Goal: Task Accomplishment & Management: Use online tool/utility

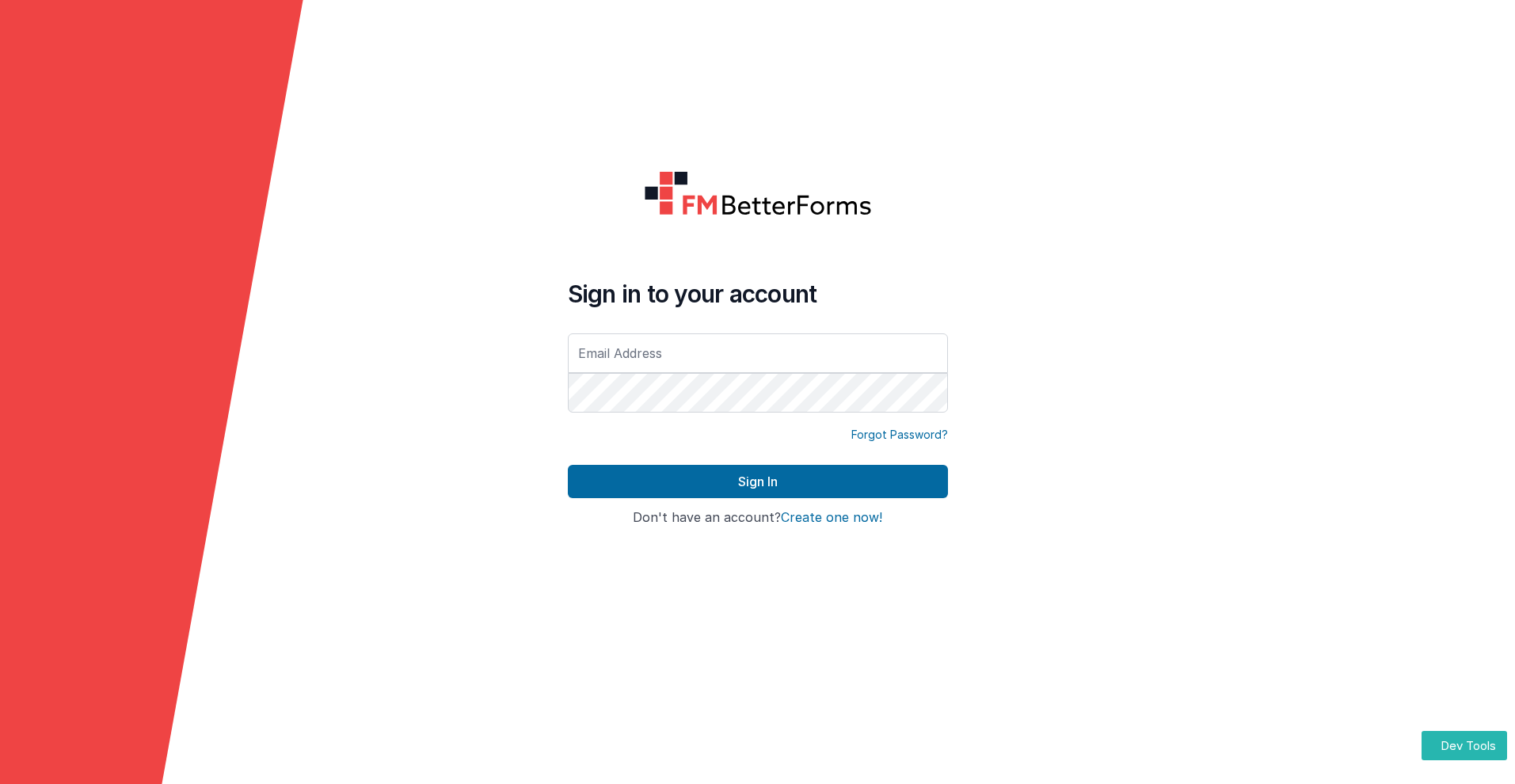
click at [757, 352] on input "text" at bounding box center [758, 353] width 380 height 40
type input "[PERSON_NAME][EMAIL_ADDRESS][DOMAIN_NAME]"
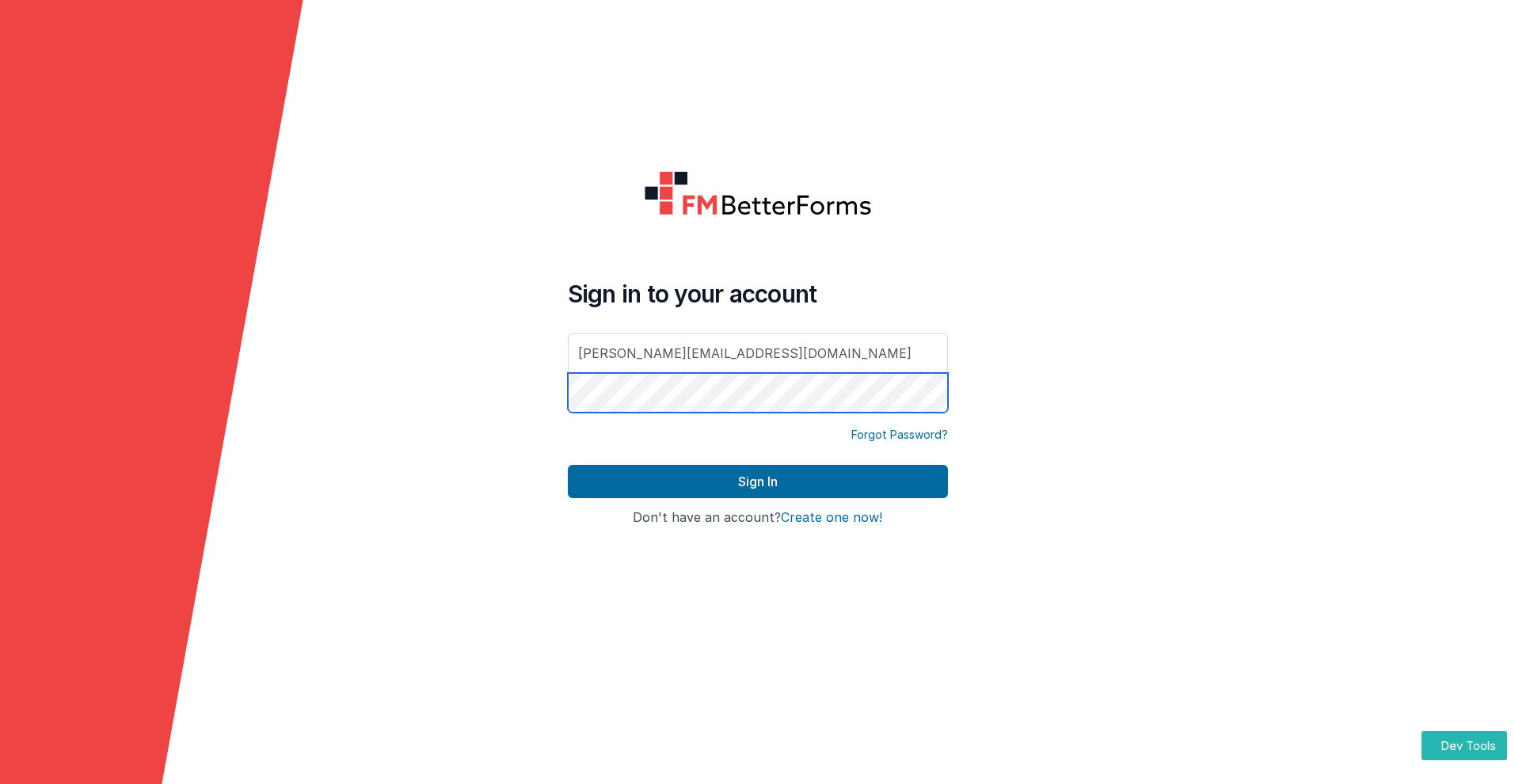
click at [568, 464] on button "Sign In" at bounding box center [758, 481] width 380 height 33
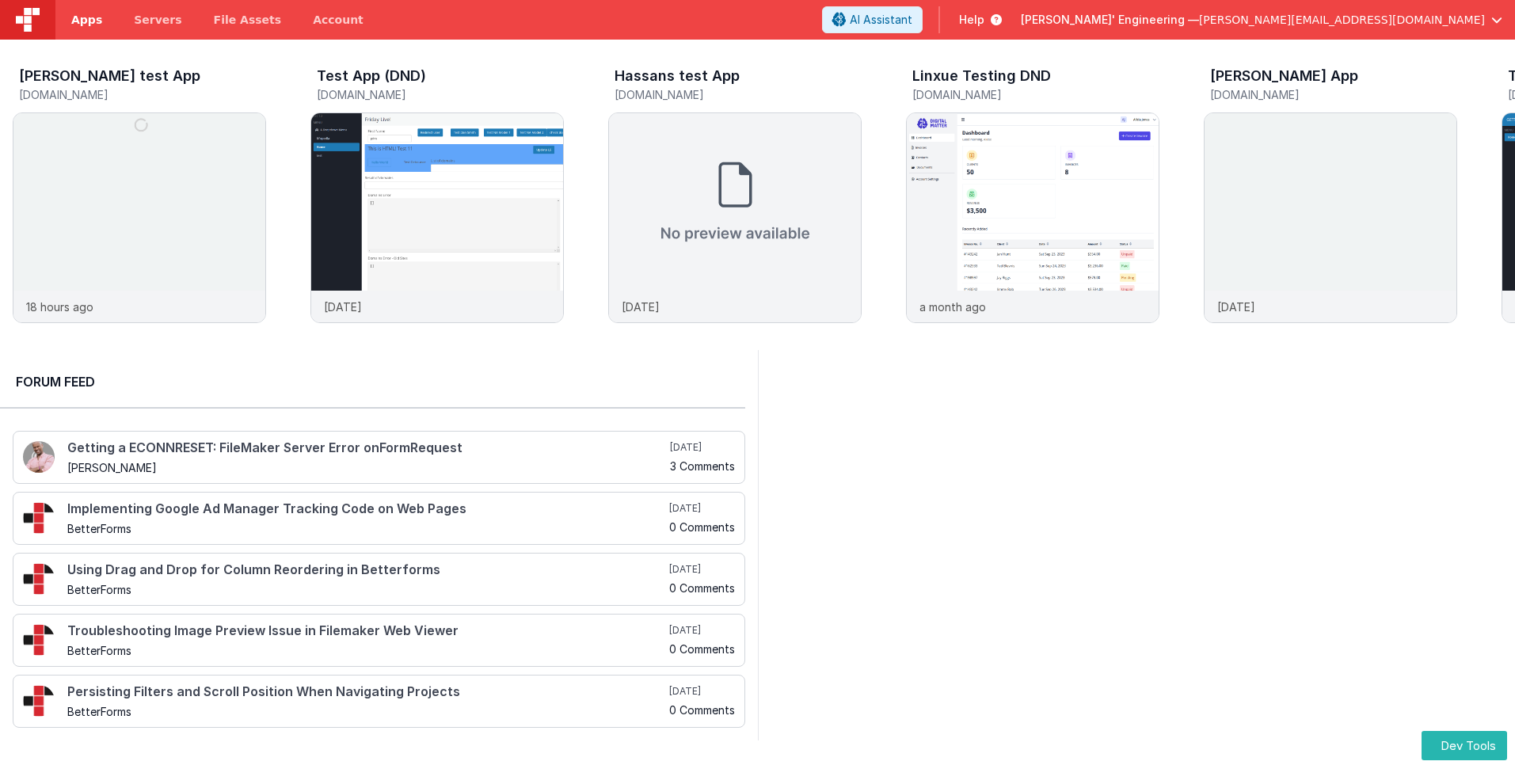
click at [86, 20] on span "Apps" at bounding box center [86, 20] width 31 height 16
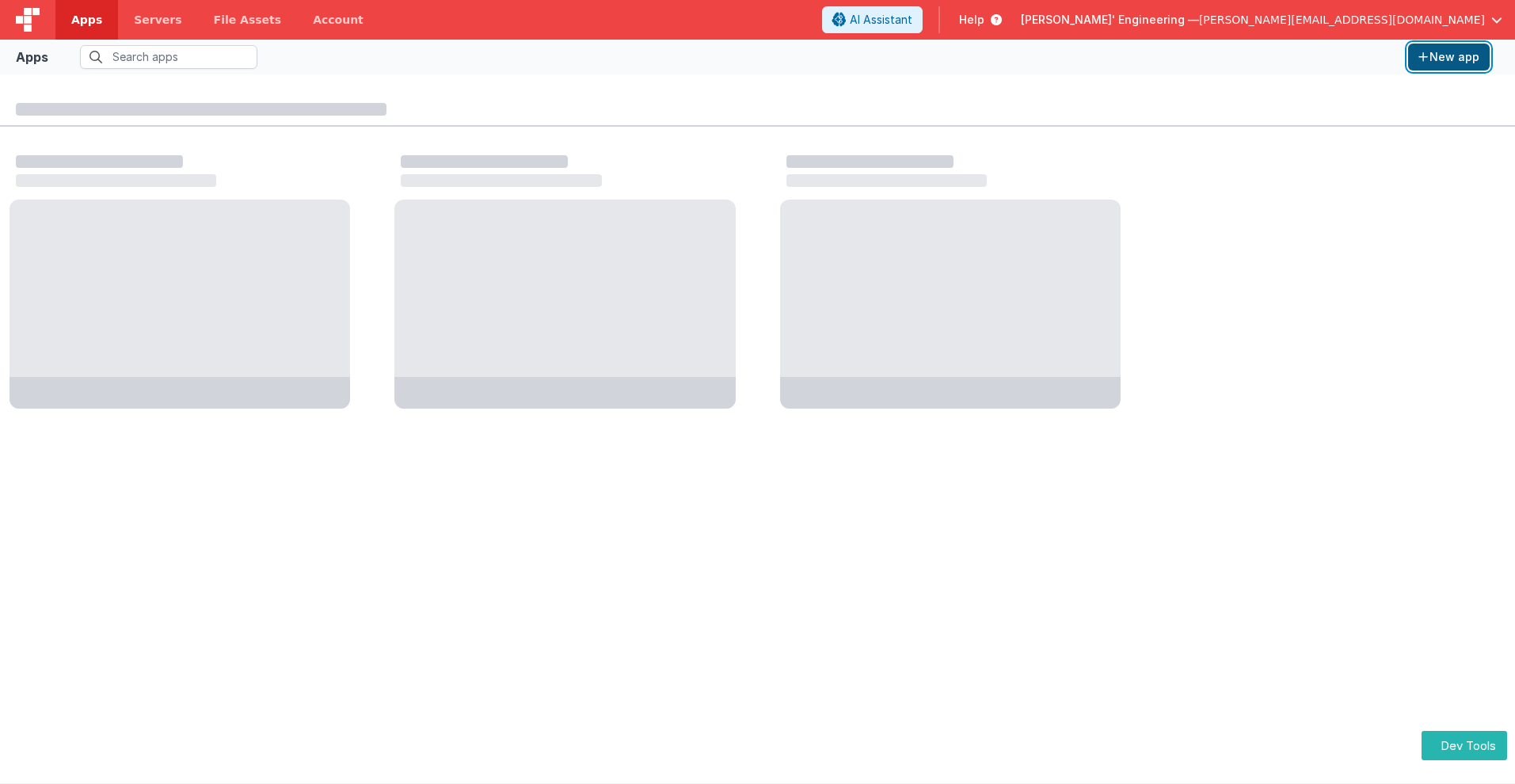
click at [1448, 57] on button "New app" at bounding box center [1448, 57] width 82 height 27
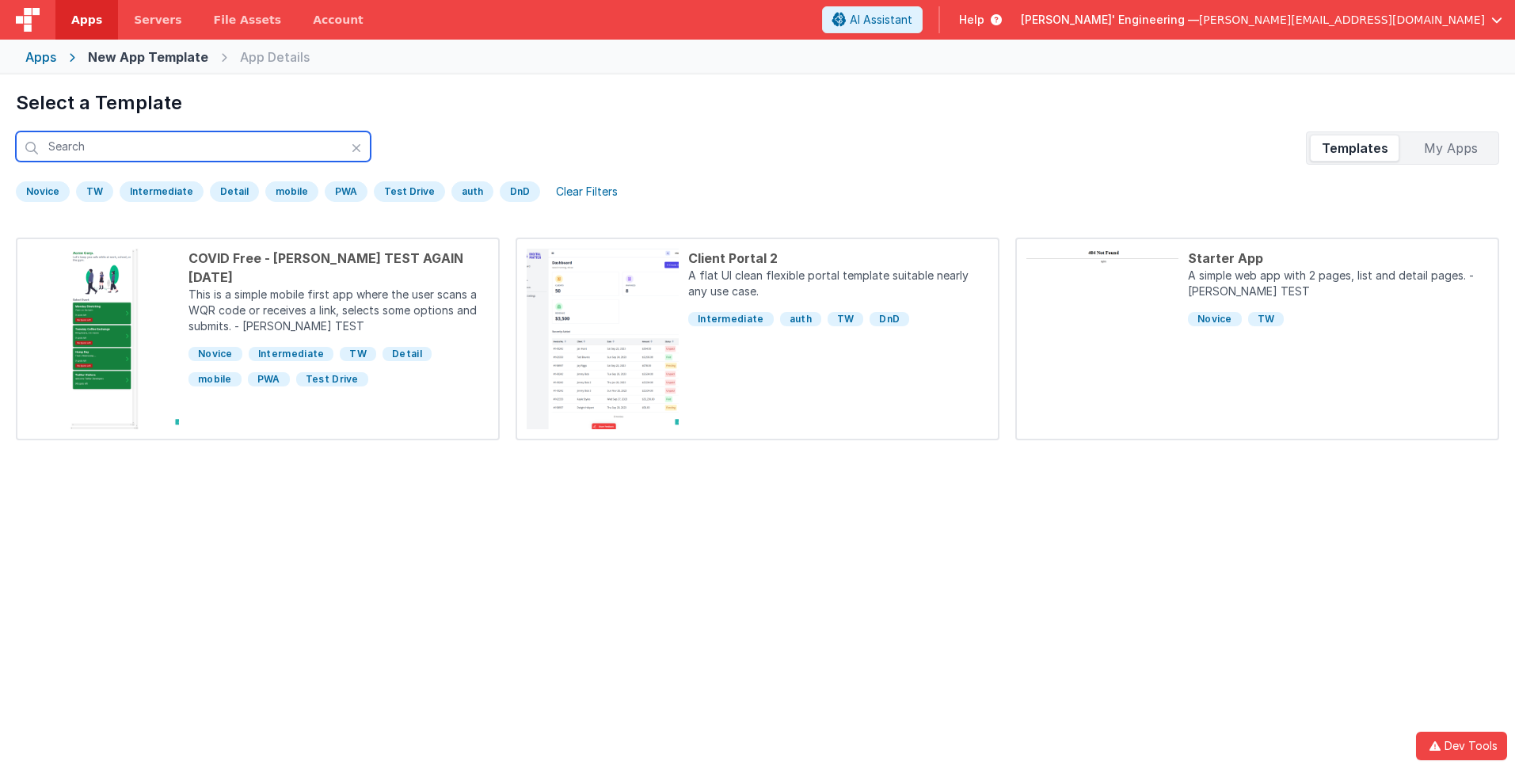
scroll to position [75, 0]
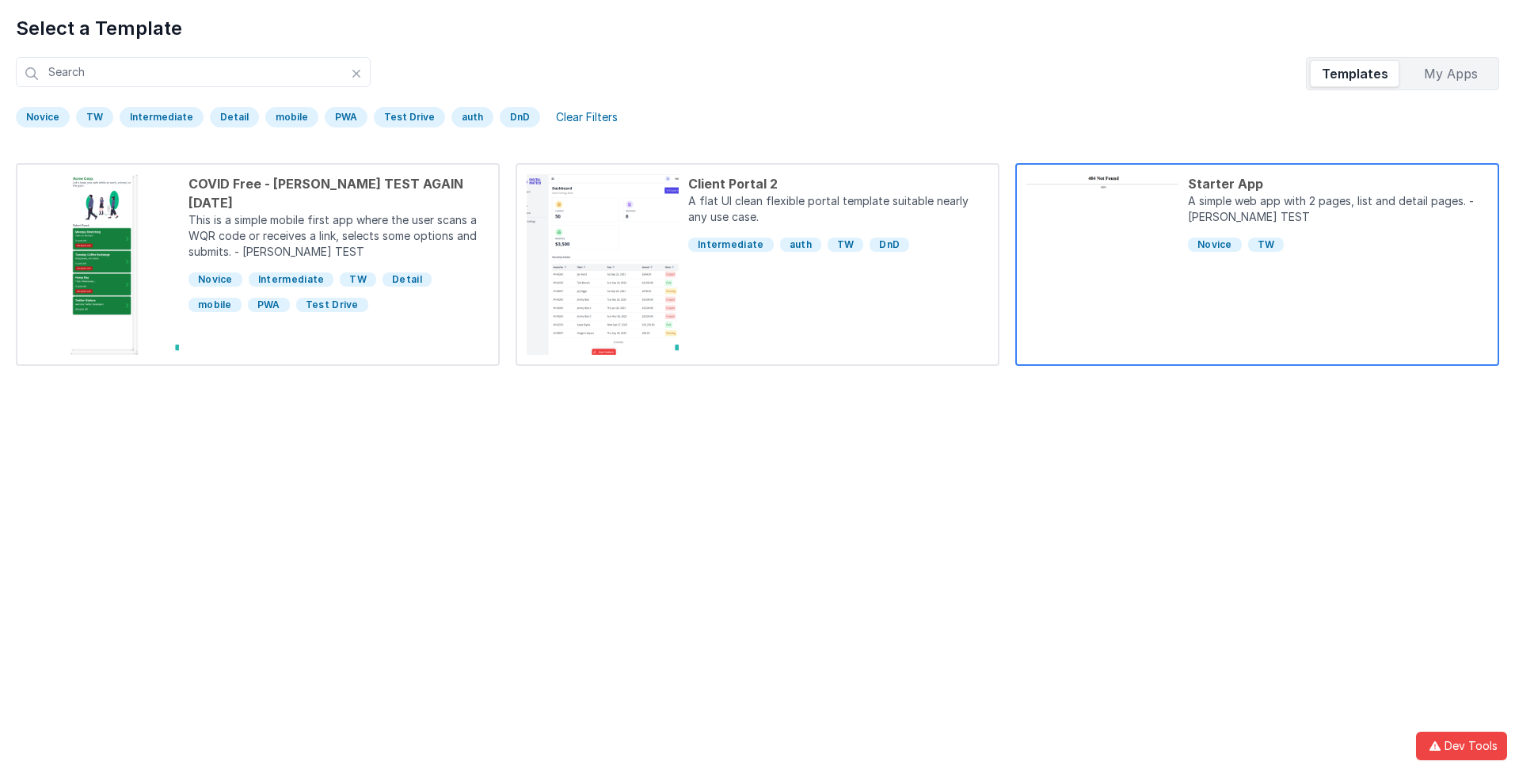
click at [1338, 183] on div "Starter App" at bounding box center [1338, 183] width 300 height 19
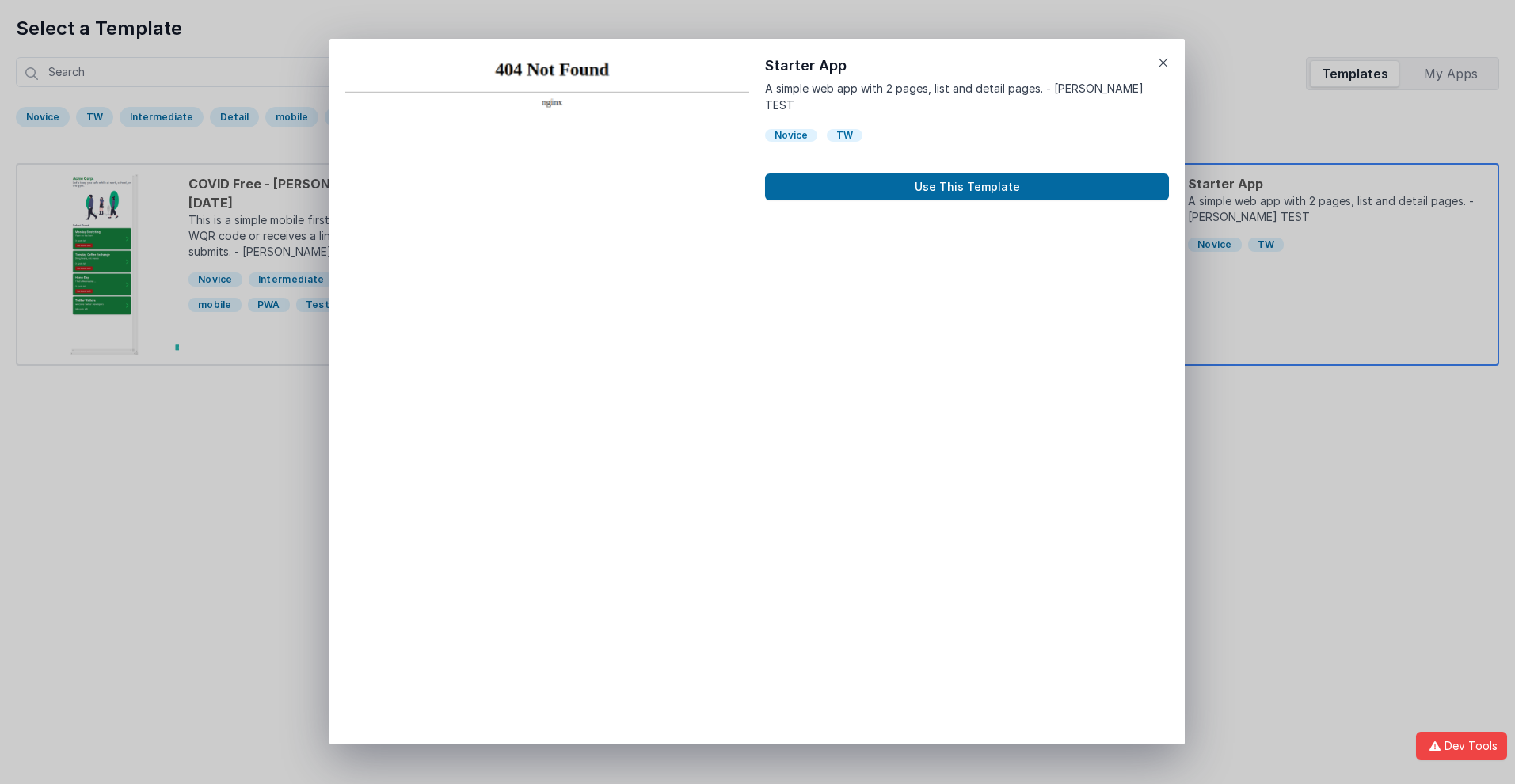
scroll to position [12, 0]
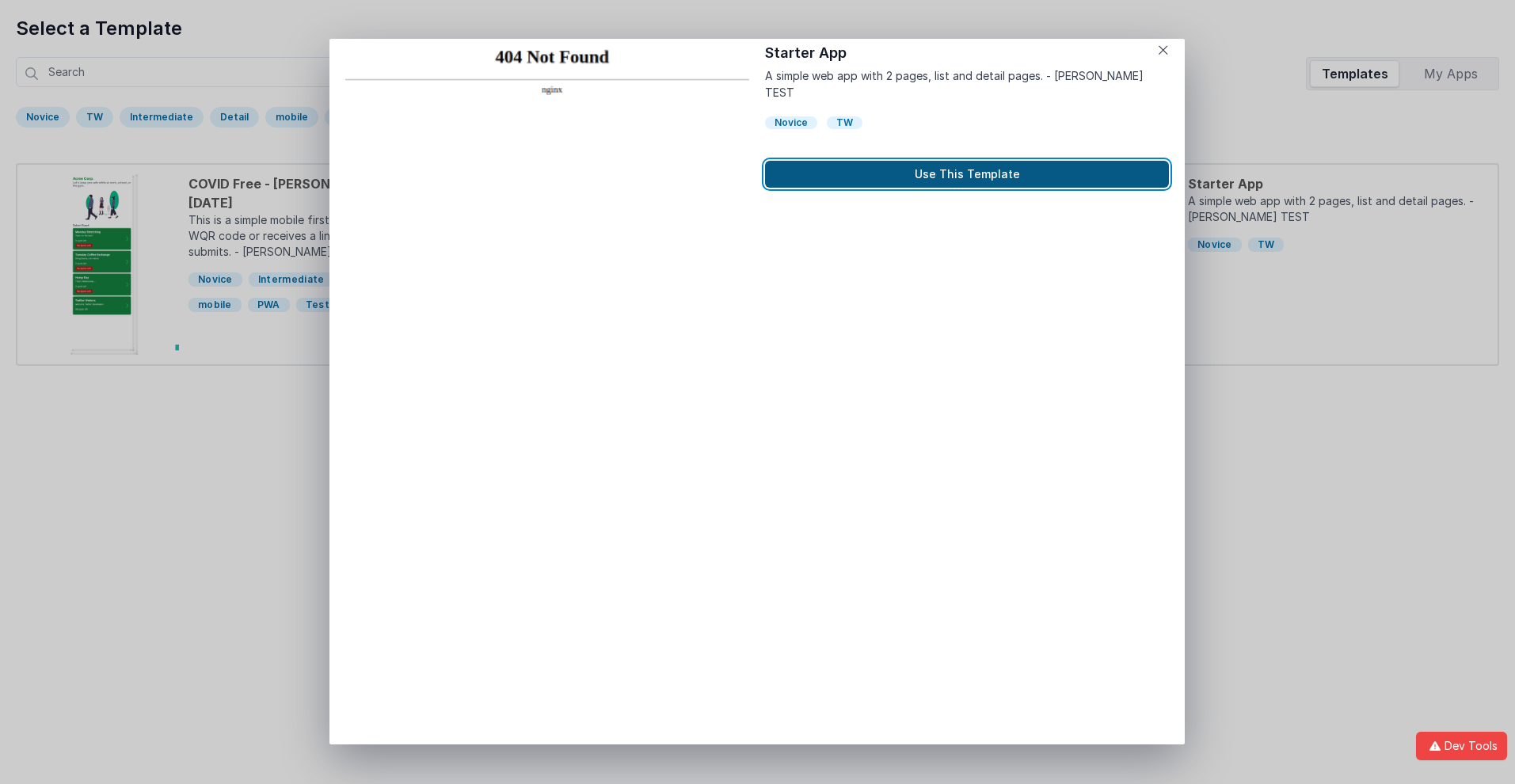
click at [967, 161] on button "Use This Template" at bounding box center [967, 174] width 404 height 27
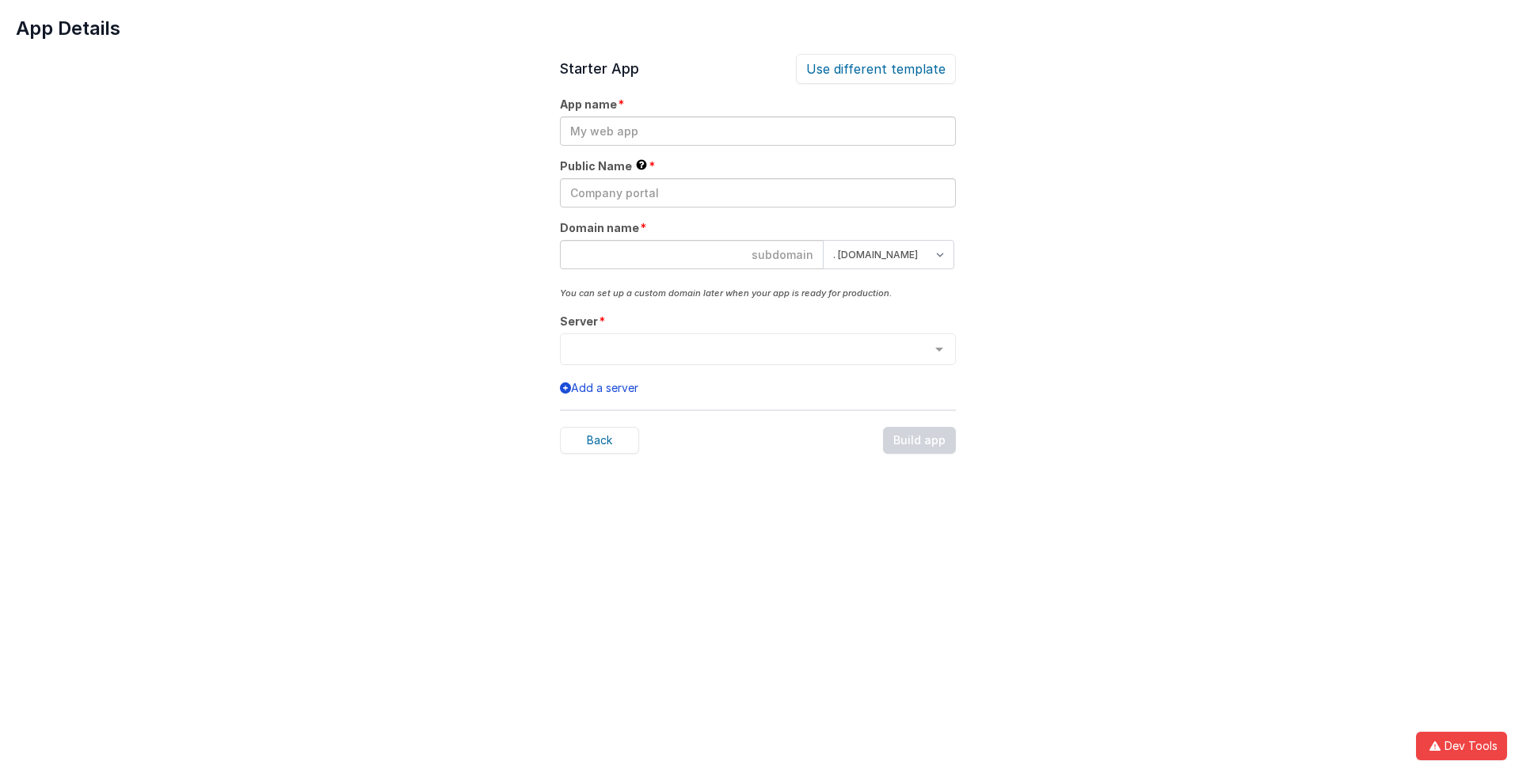
scroll to position [0, 0]
click at [757, 131] on input "text" at bounding box center [758, 131] width 396 height 29
type input "testapp131"
click at [757, 192] on input "text" at bounding box center [758, 192] width 396 height 29
type input "Test"
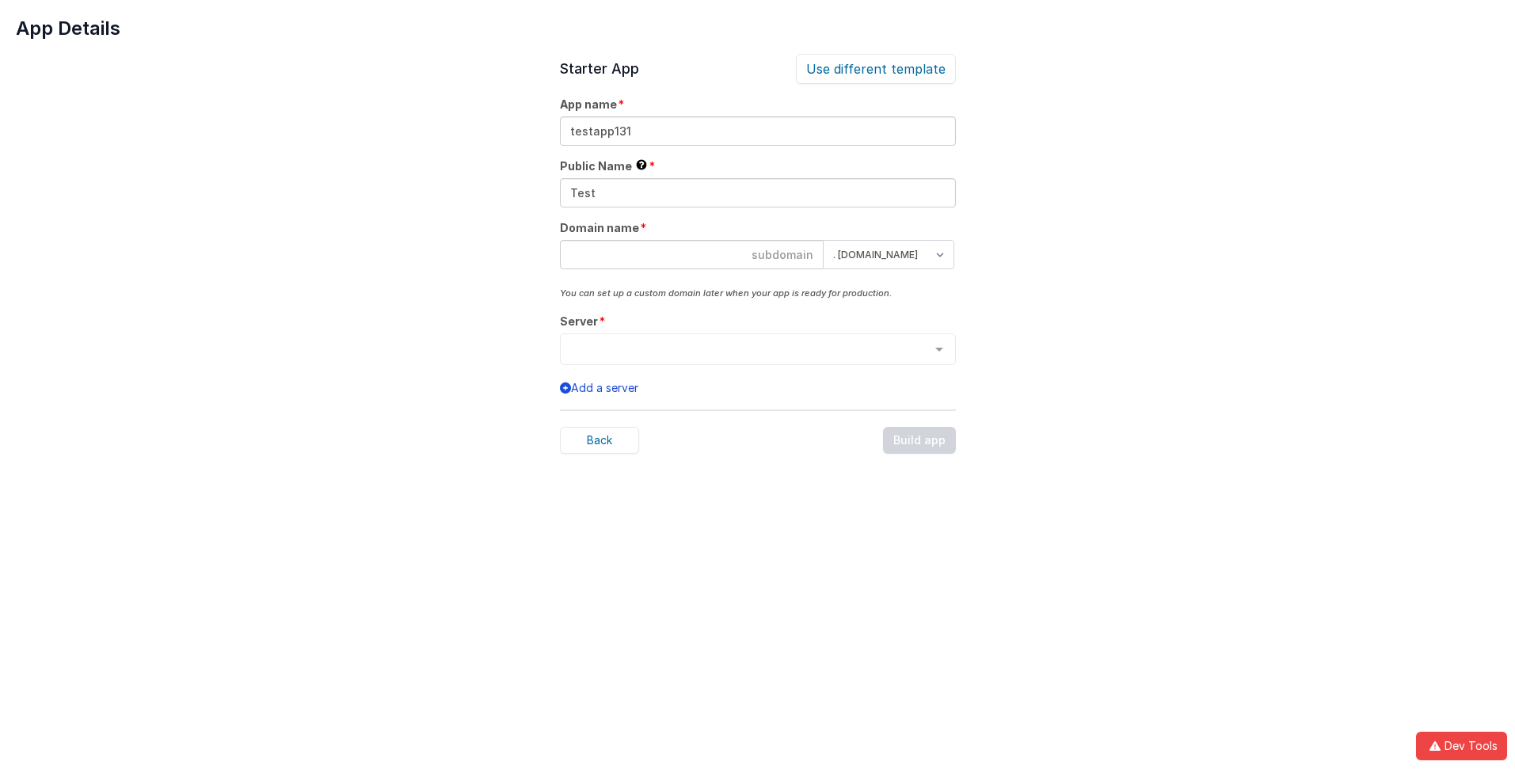
click at [691, 254] on input at bounding box center [692, 254] width 263 height 29
type input "testapp131"
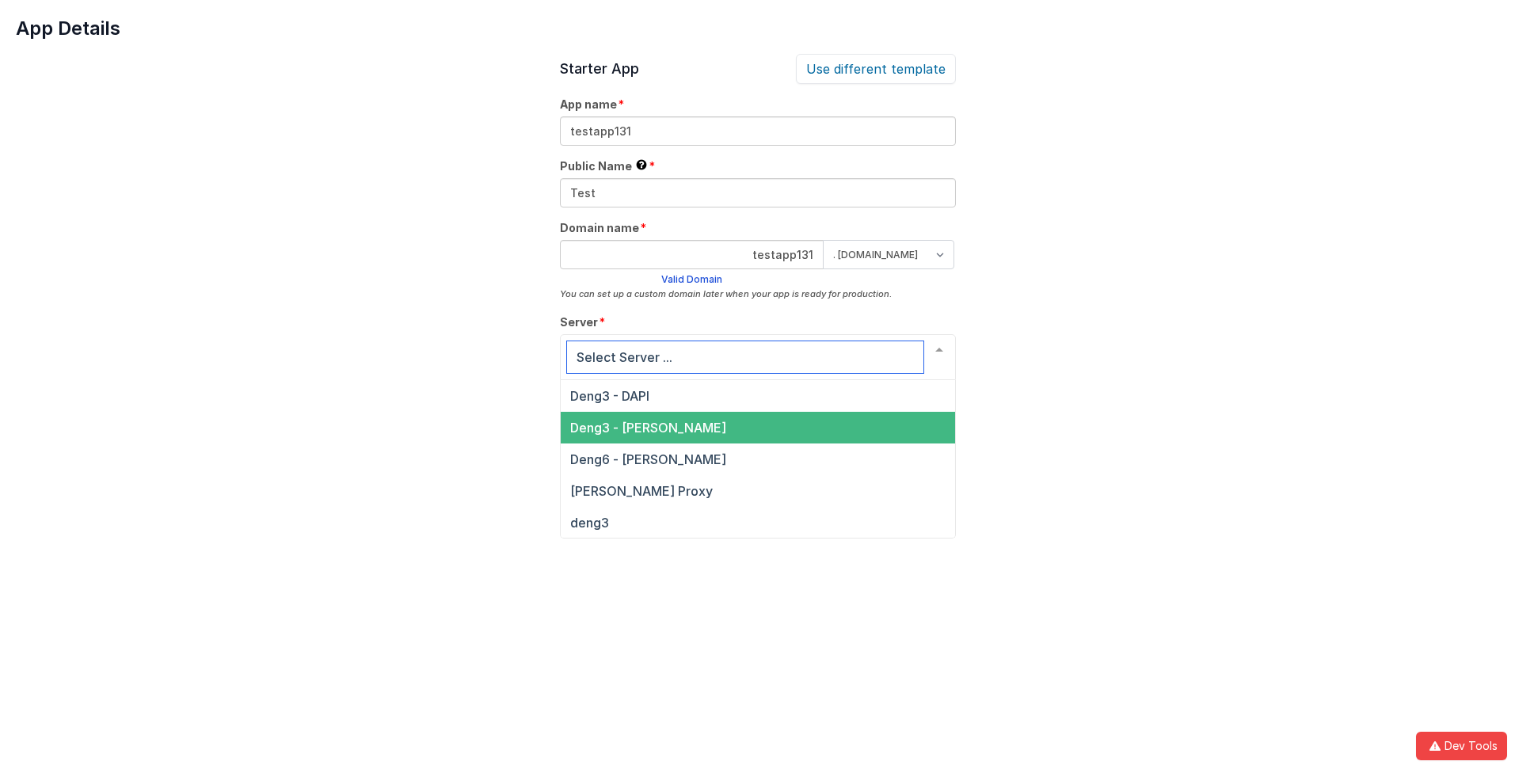
scroll to position [54, 0]
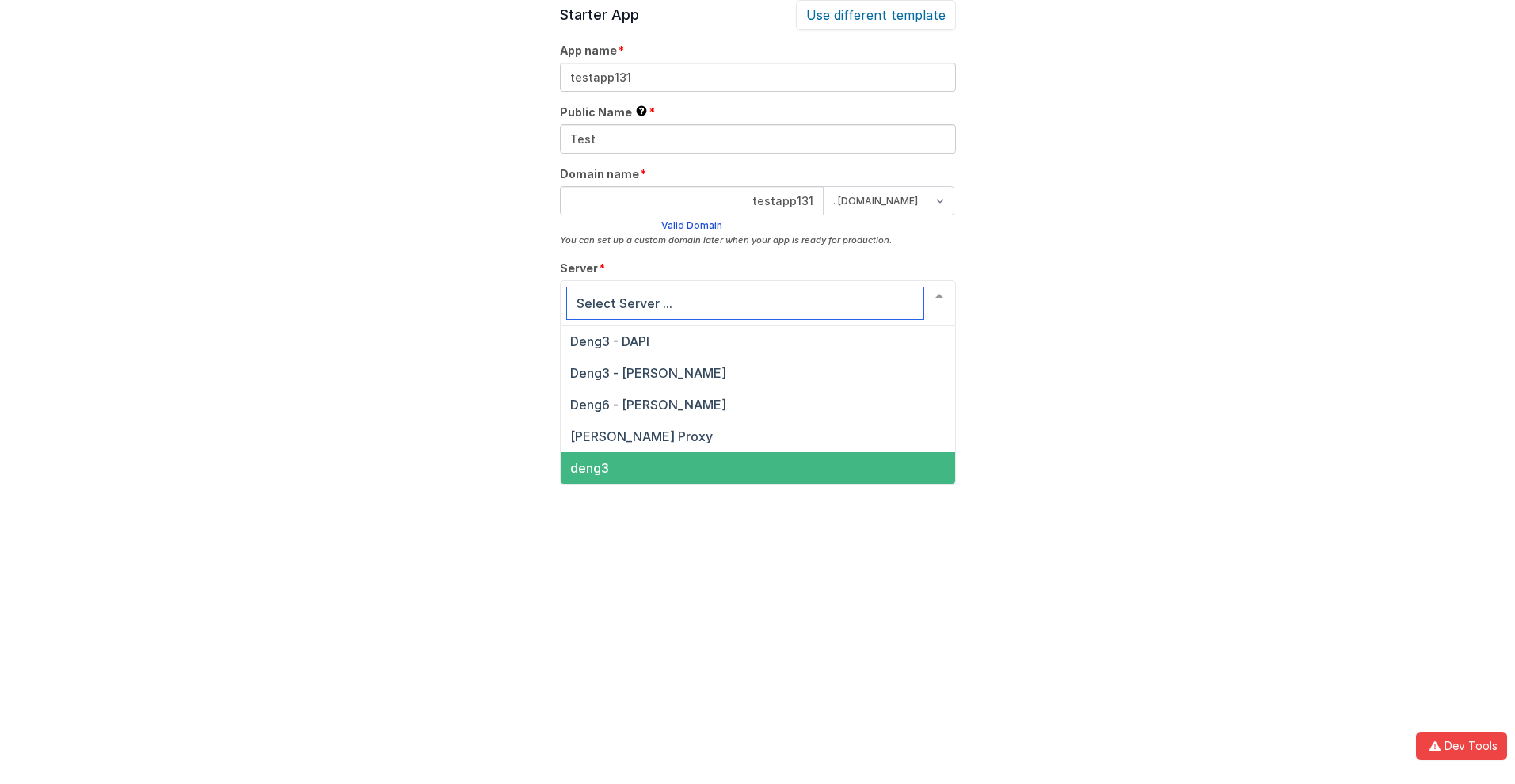
click at [588, 468] on span "deng3" at bounding box center [589, 468] width 39 height 16
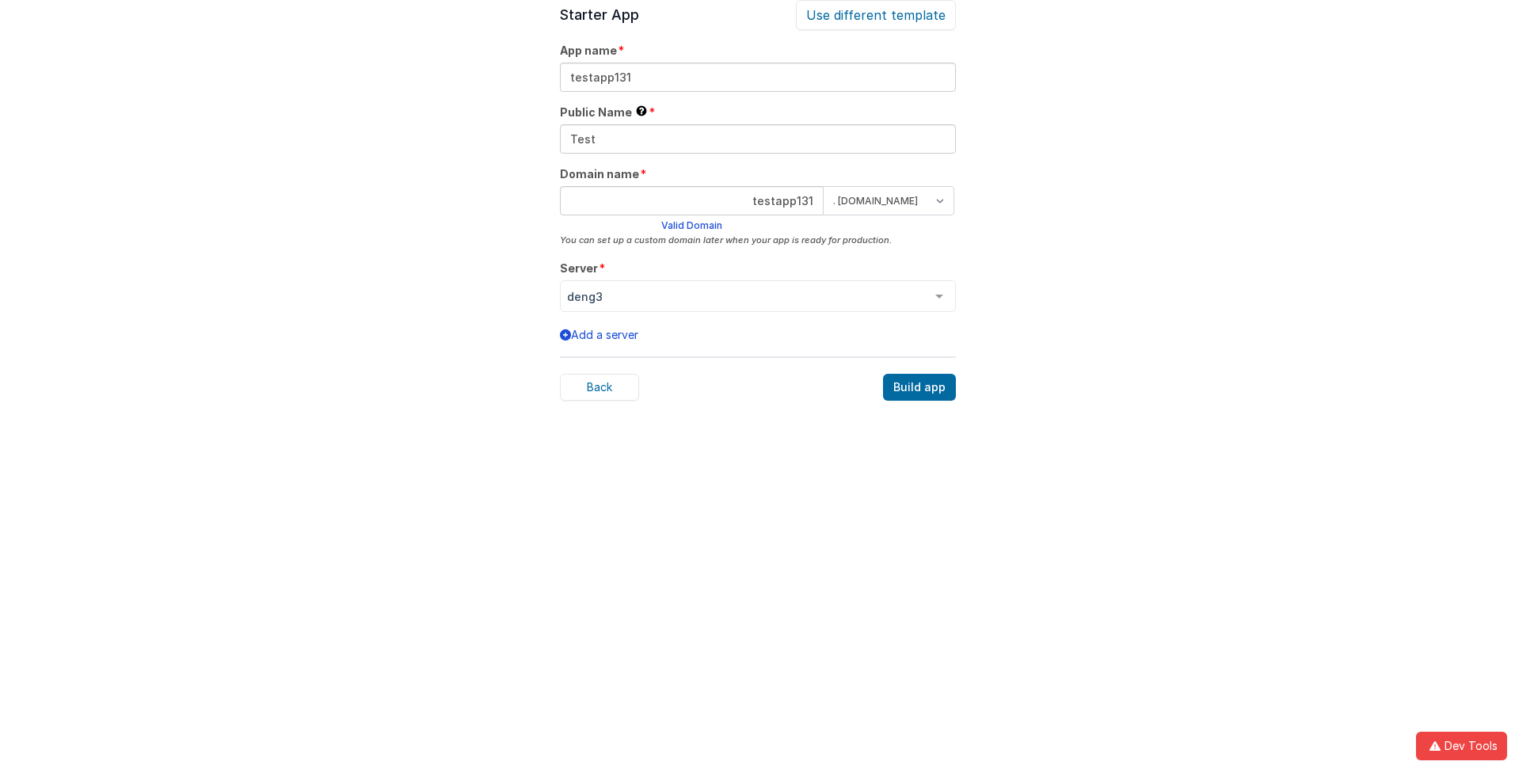
scroll to position [49, 0]
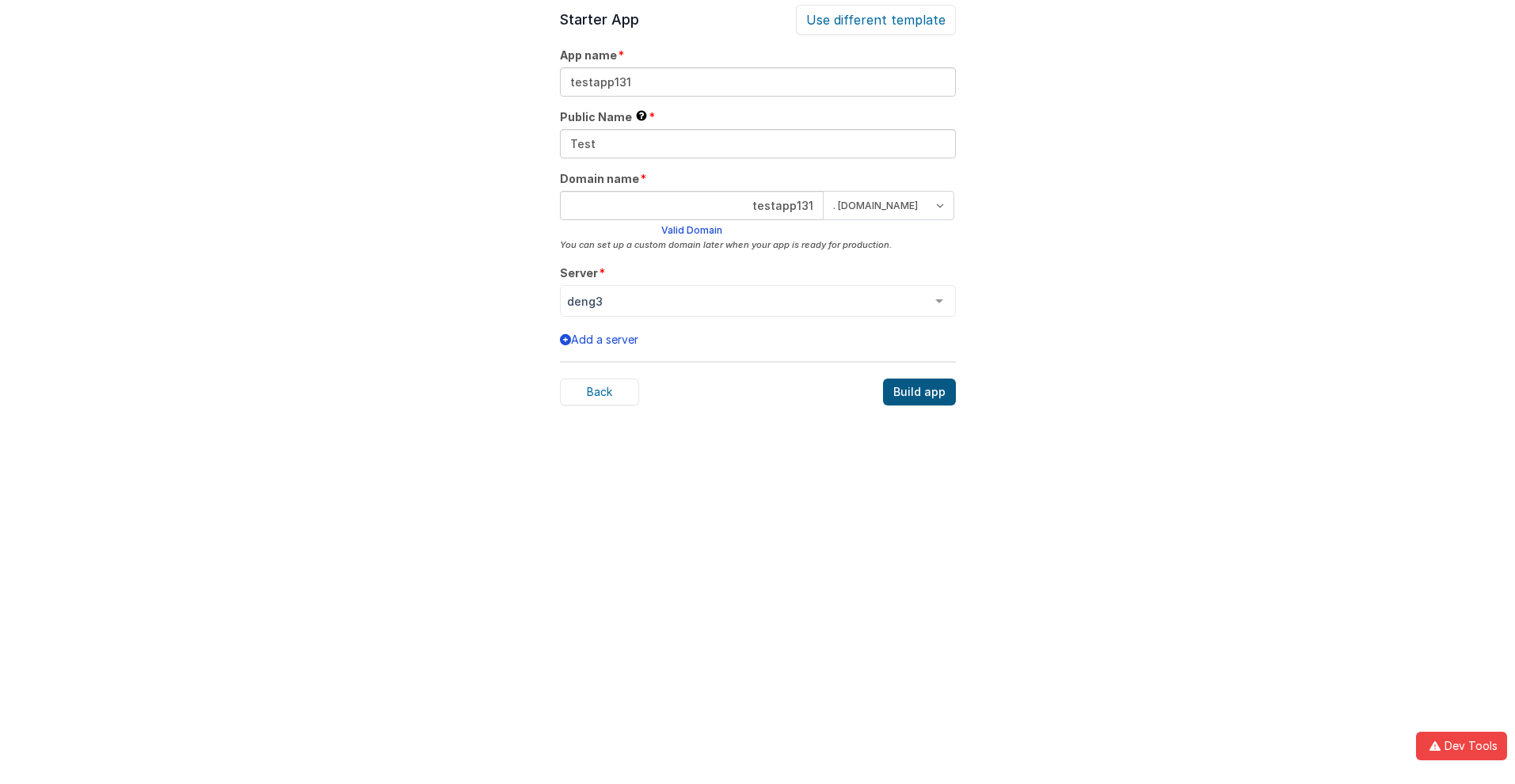
click at [920, 392] on div "Build app" at bounding box center [919, 392] width 73 height 27
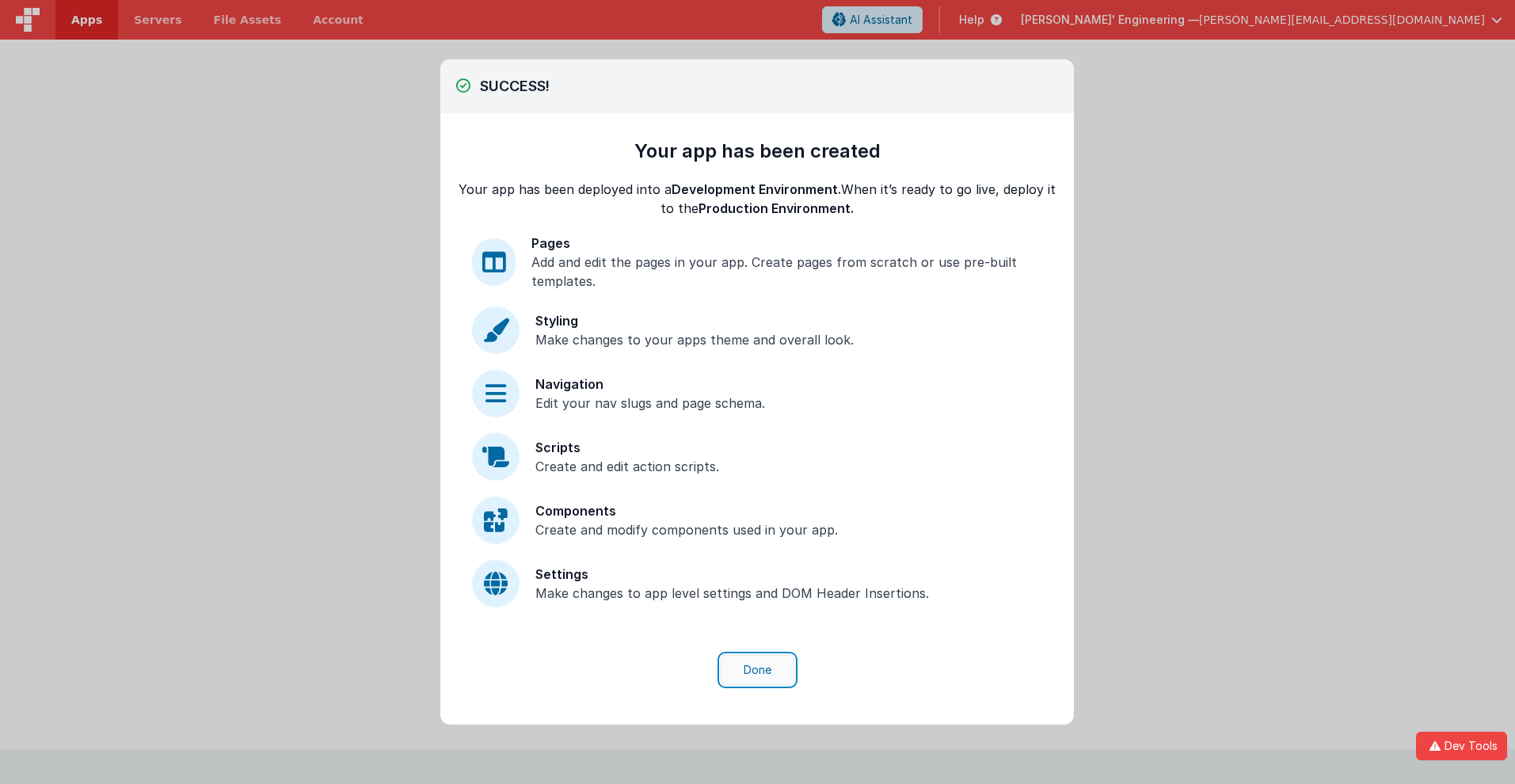
click at [757, 670] on button "Done" at bounding box center [758, 670] width 74 height 30
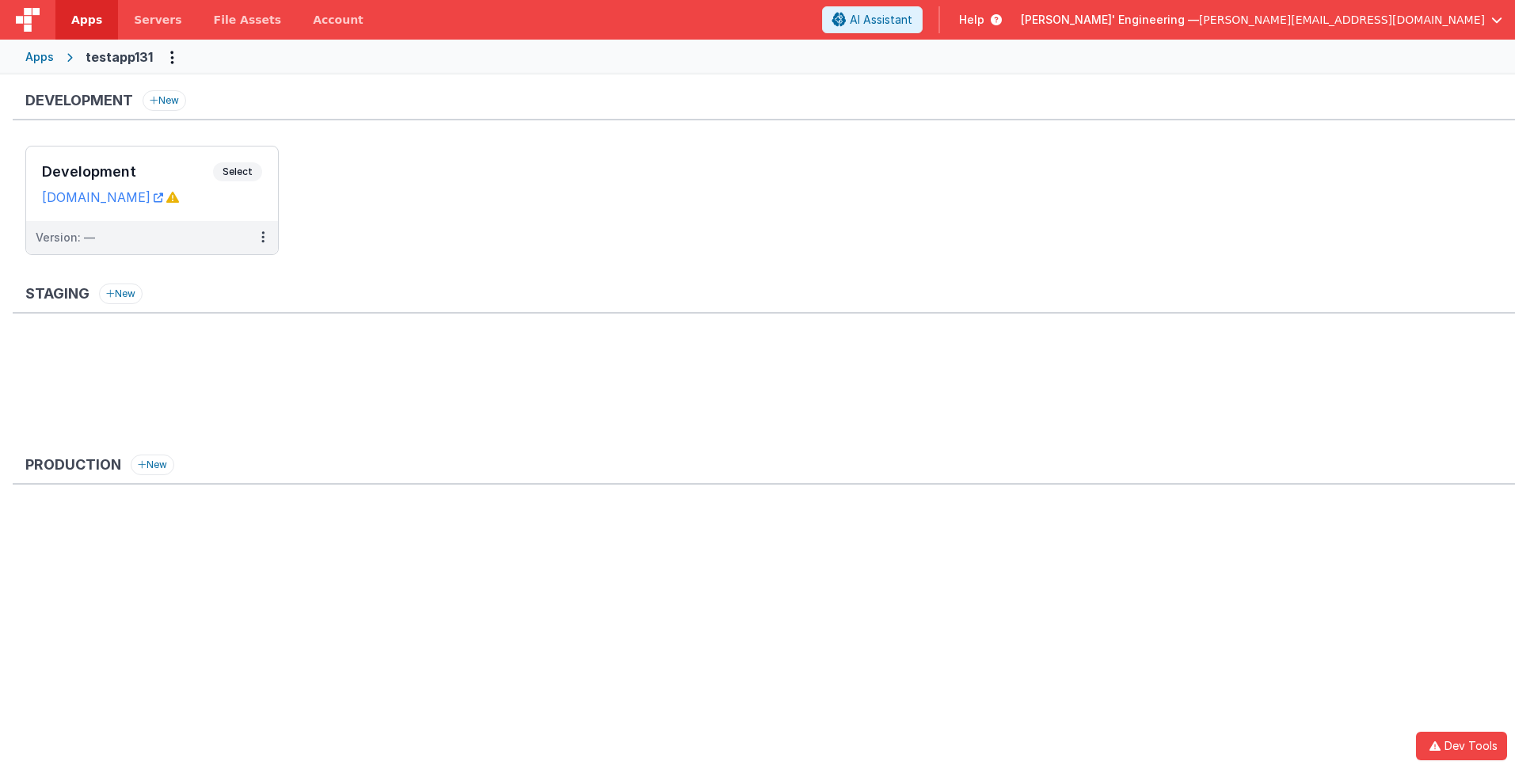
click at [86, 20] on span "Apps" at bounding box center [86, 20] width 31 height 16
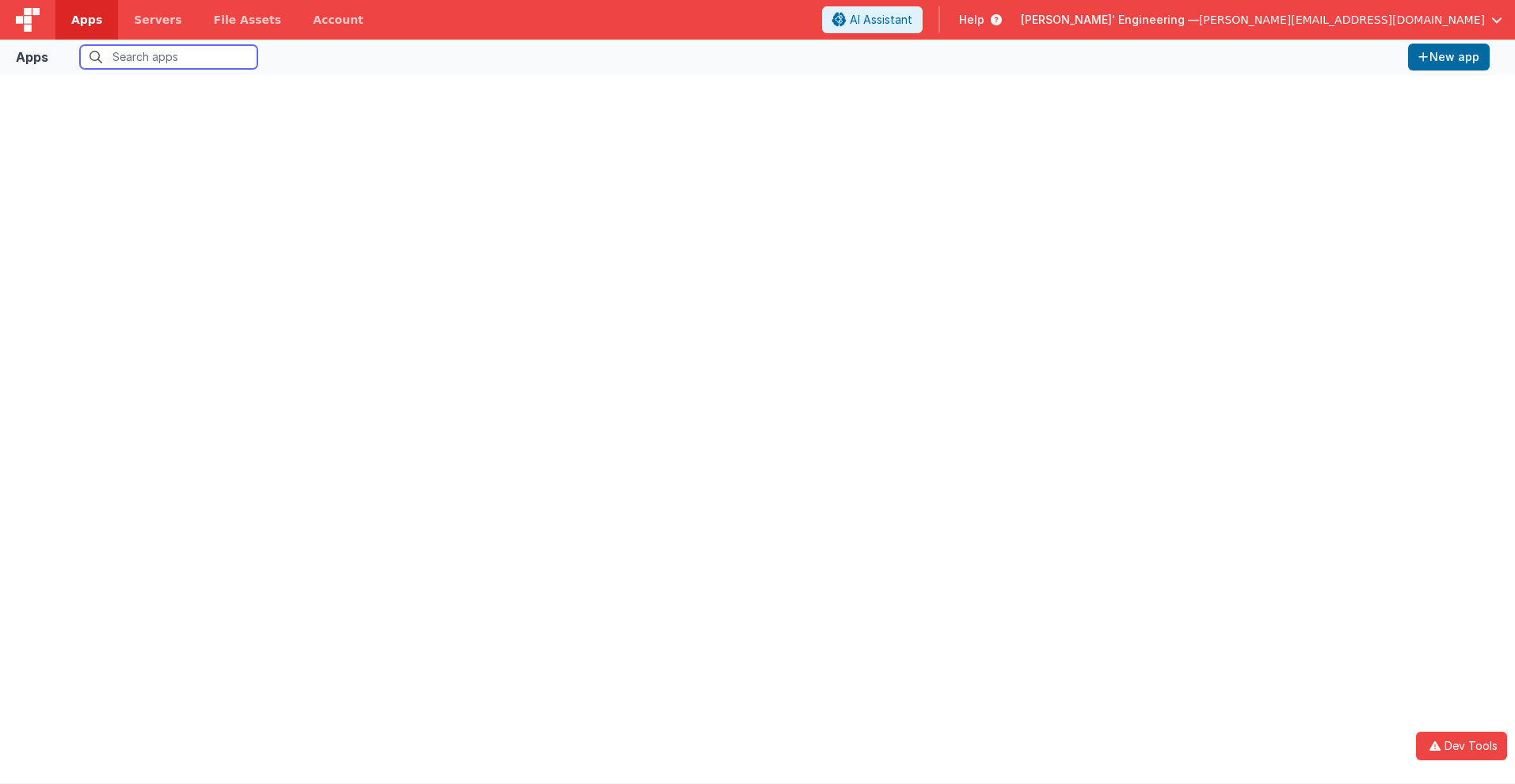
click at [169, 57] on input "text" at bounding box center [169, 56] width 177 height 24
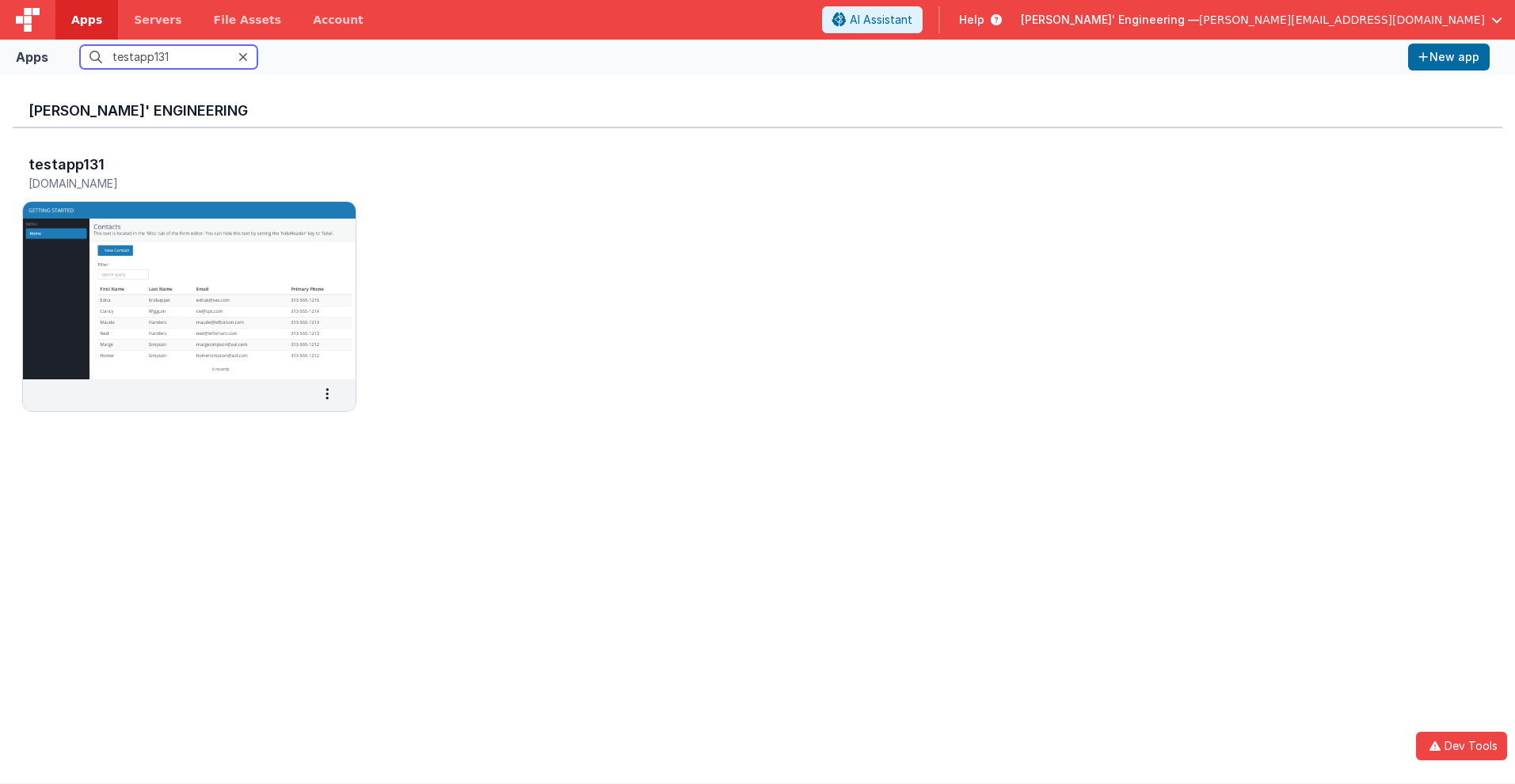
scroll to position [12, 0]
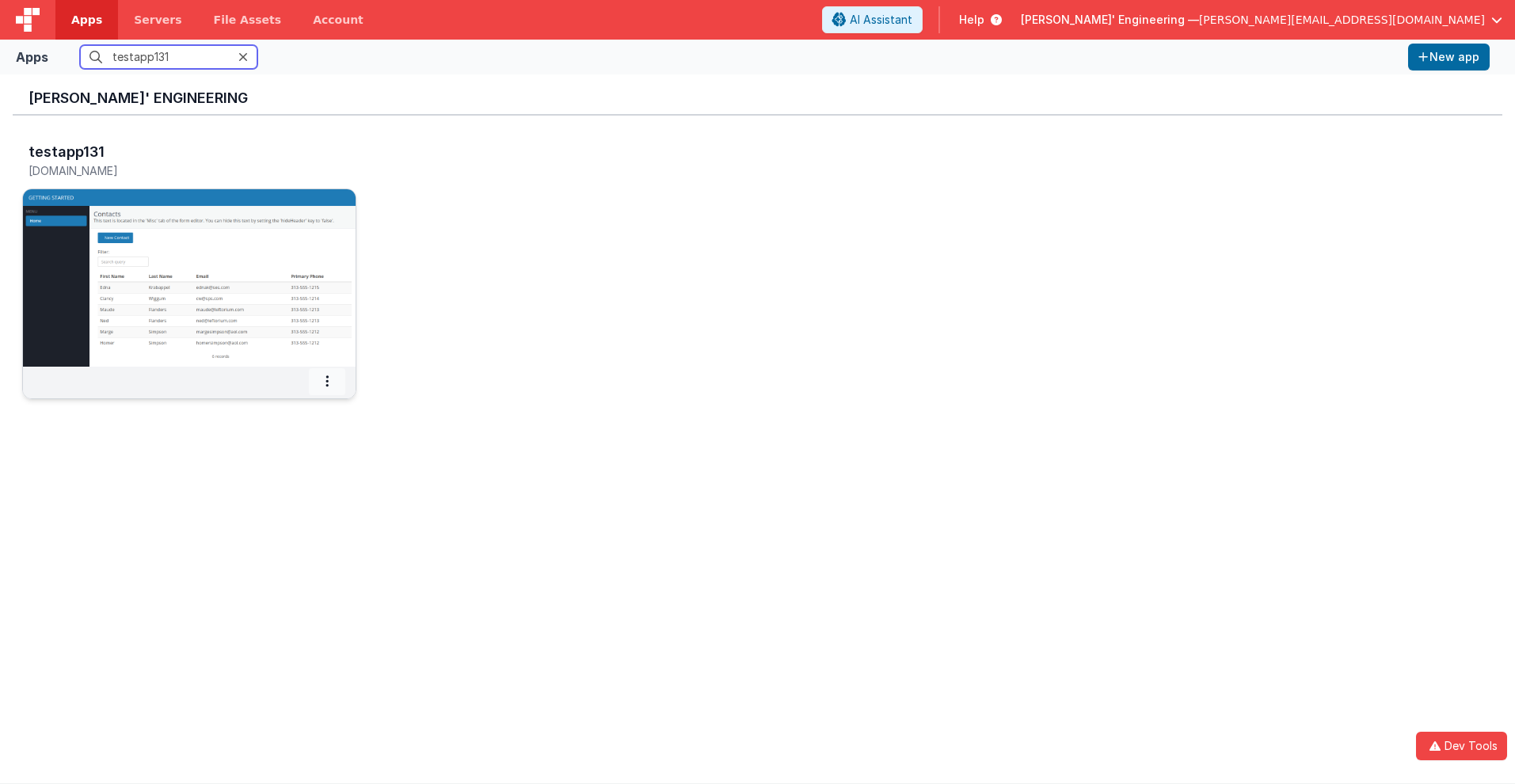
type input "testapp131"
click at [327, 381] on icon at bounding box center [328, 381] width 4 height 1
click at [285, 408] on span "Settings" at bounding box center [286, 408] width 44 height 13
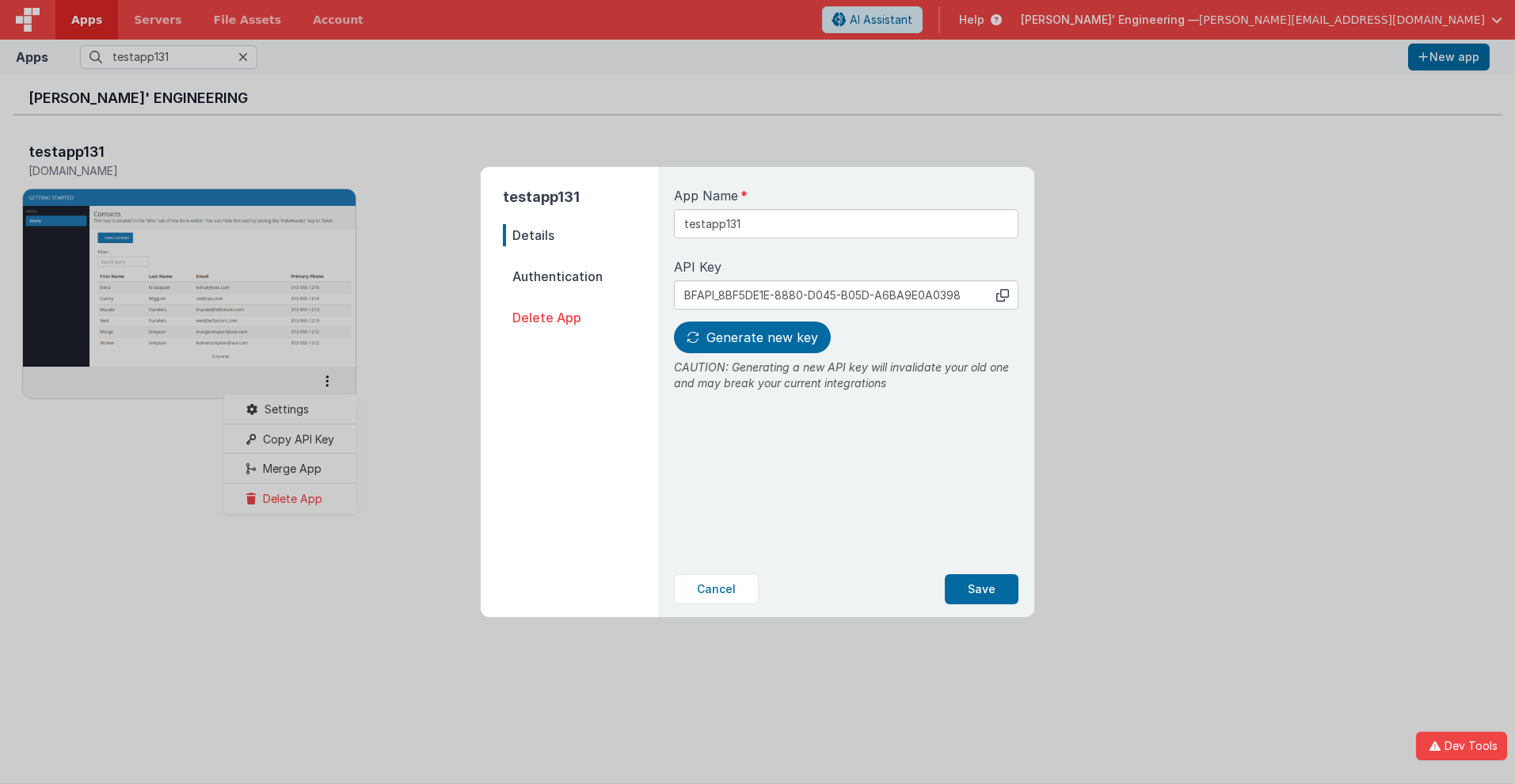
click at [581, 235] on span "Details" at bounding box center [581, 234] width 155 height 22
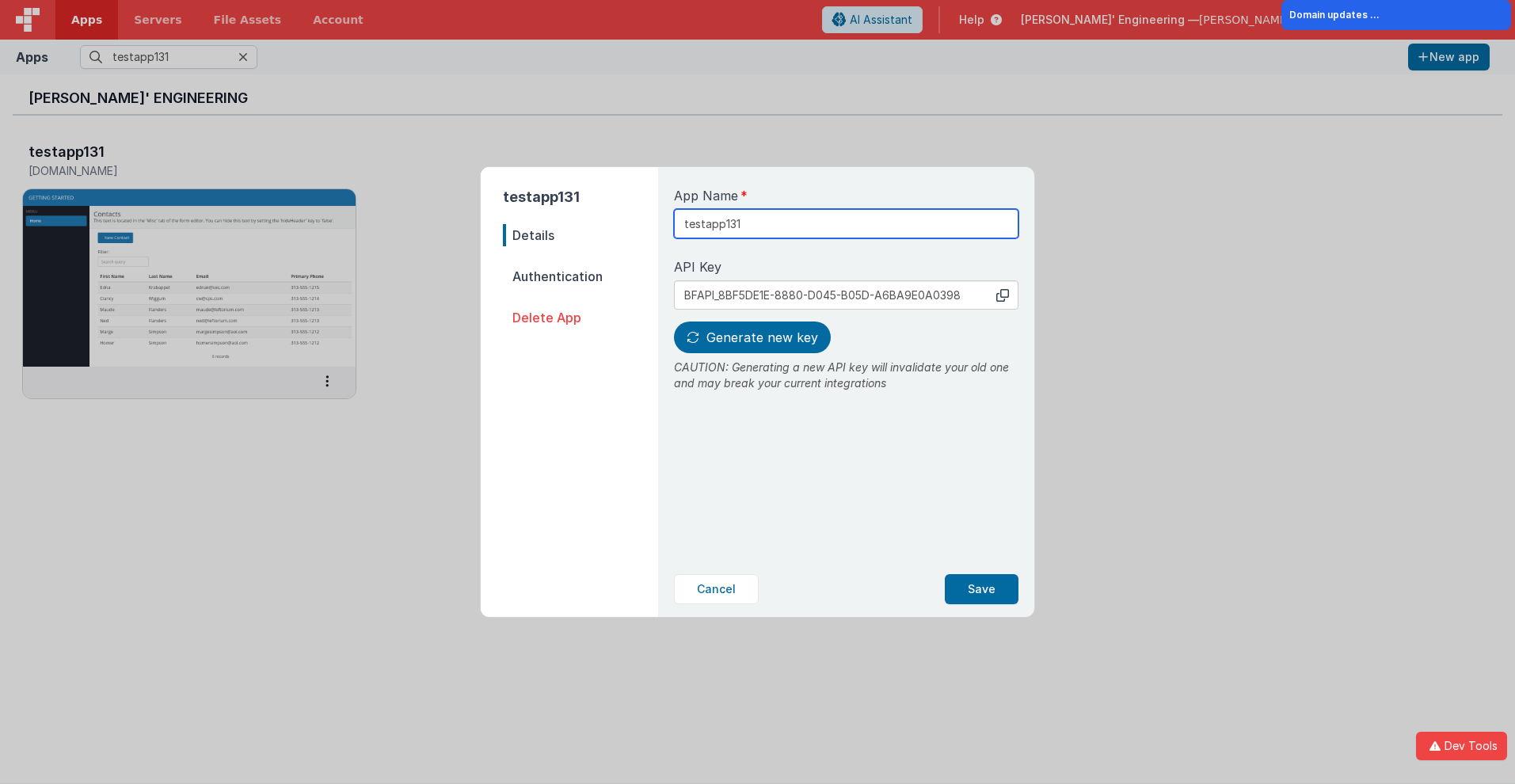
click at [793, 218] on input "testapp131" at bounding box center [846, 223] width 344 height 29
click at [1003, 294] on icon at bounding box center [1002, 295] width 12 height 12
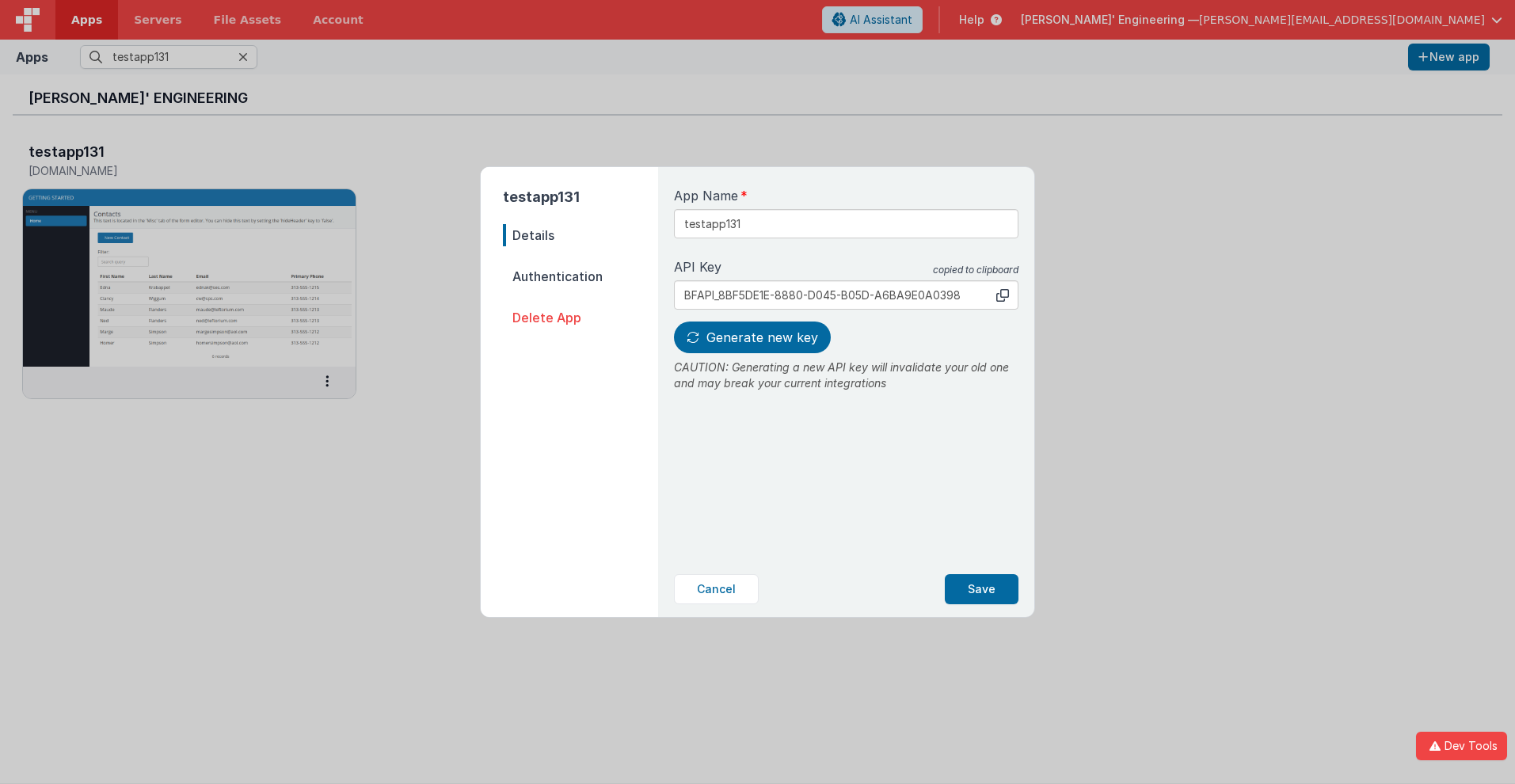
click at [750, 337] on span "Generate new key" at bounding box center [761, 337] width 112 height 16
type input "BFAPI_E4B10012-C240-594A-AB3C-530FE548B9FA"
click at [982, 589] on button "Save" at bounding box center [982, 589] width 74 height 30
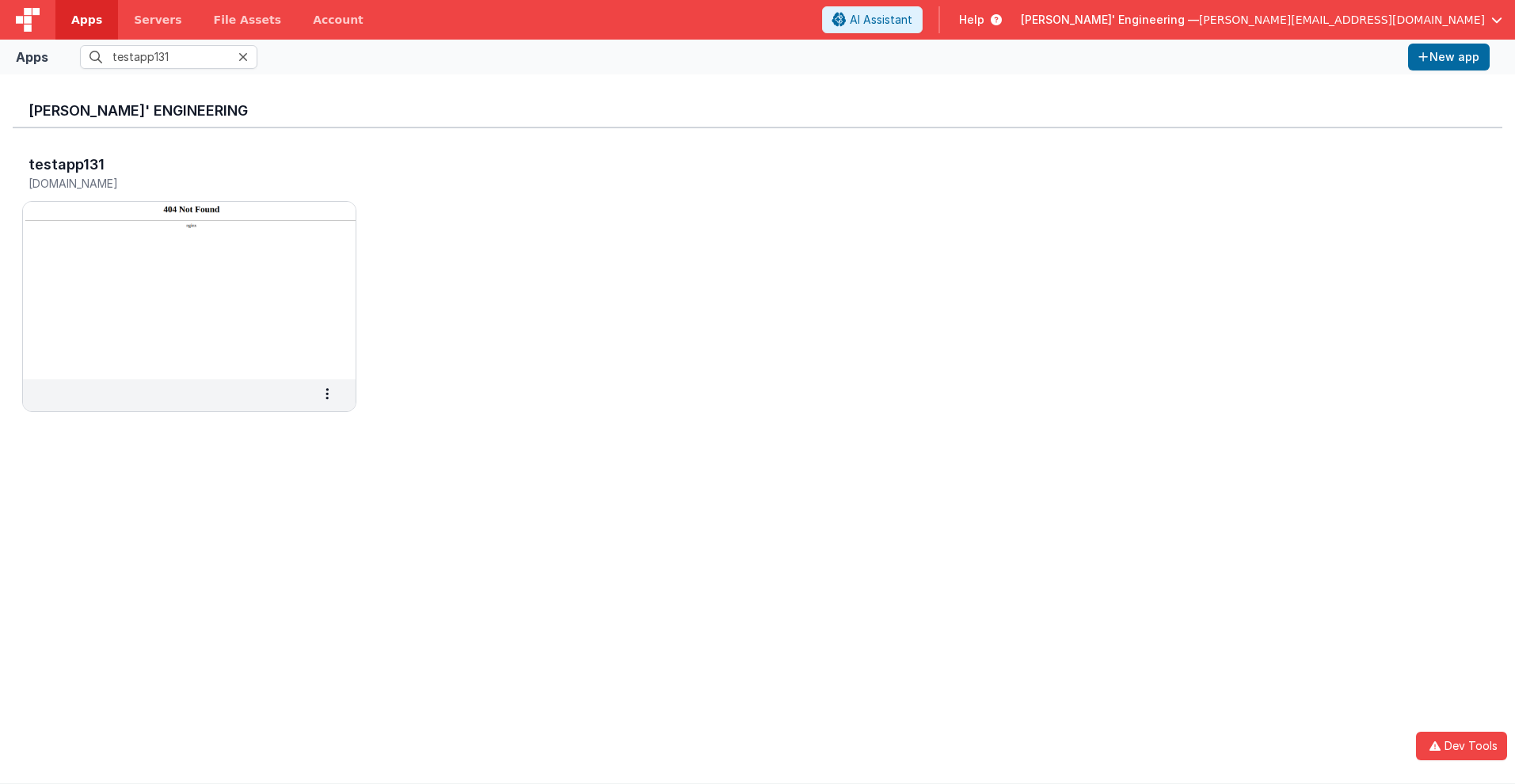
scroll to position [0, 0]
click at [65, 164] on h3 "testapp131" at bounding box center [66, 165] width 76 height 16
click at [86, 20] on span "Apps" at bounding box center [86, 20] width 31 height 16
click at [169, 57] on input "text" at bounding box center [169, 56] width 177 height 24
type input "testapp131"
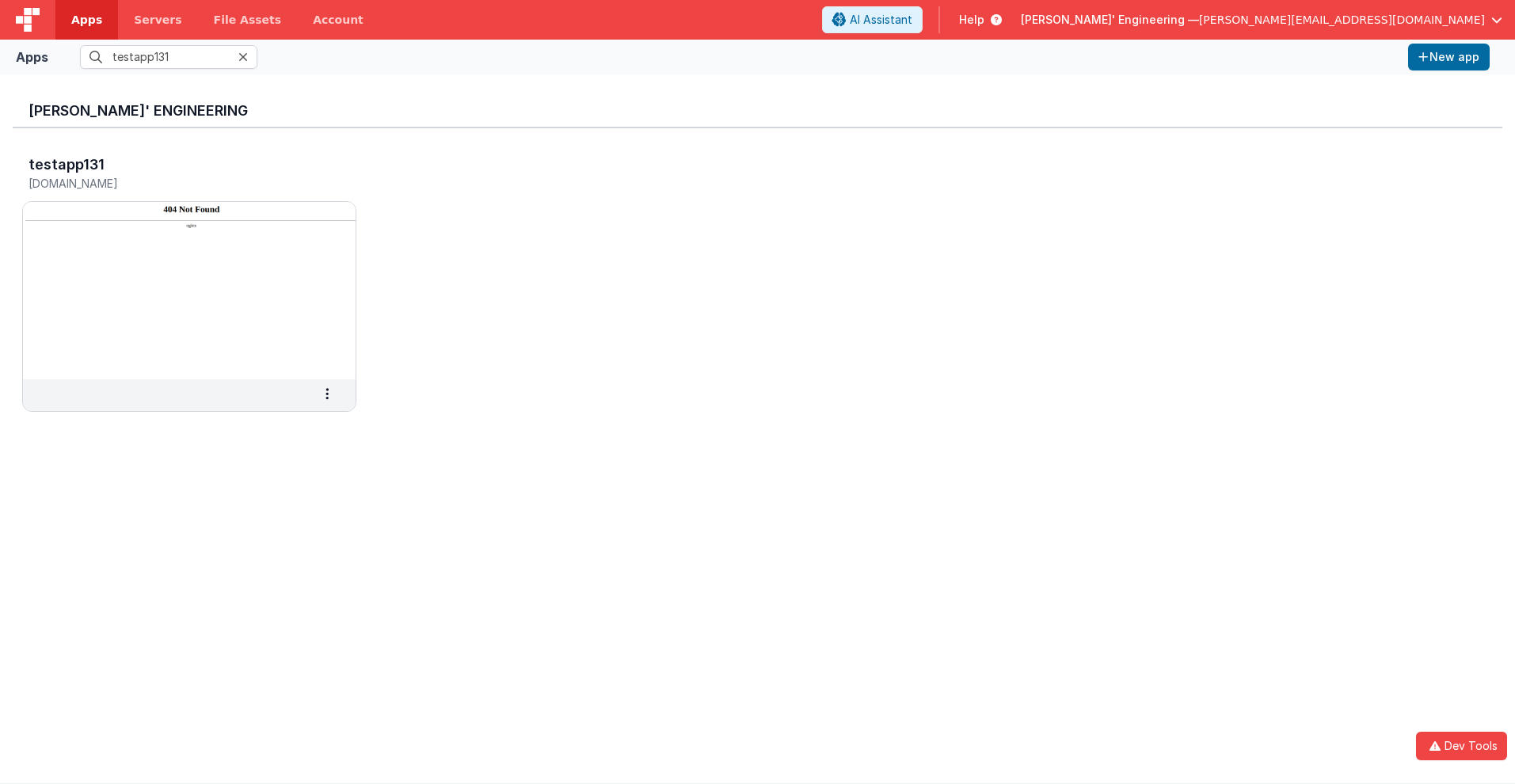
click at [0, 216] on div "[PERSON_NAME]' Engineering testapp131 [DOMAIN_NAME] Settings Copy API Key Merge…" at bounding box center [757, 428] width 1515 height 708
